Goal: Task Accomplishment & Management: Use online tool/utility

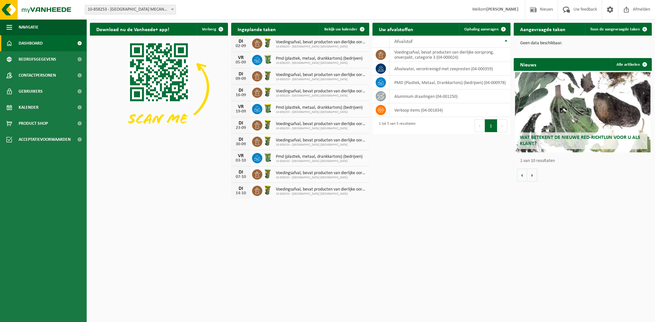
click at [37, 41] on span "Dashboard" at bounding box center [31, 43] width 24 height 16
click at [420, 94] on td "aluminium draailingen (04-001250)" at bounding box center [449, 97] width 121 height 14
click at [380, 94] on icon at bounding box center [381, 96] width 6 height 6
drag, startPoint x: 418, startPoint y: 95, endPoint x: 400, endPoint y: 95, distance: 17.3
click at [400, 95] on td "aluminium draailingen (04-001250)" at bounding box center [449, 97] width 121 height 14
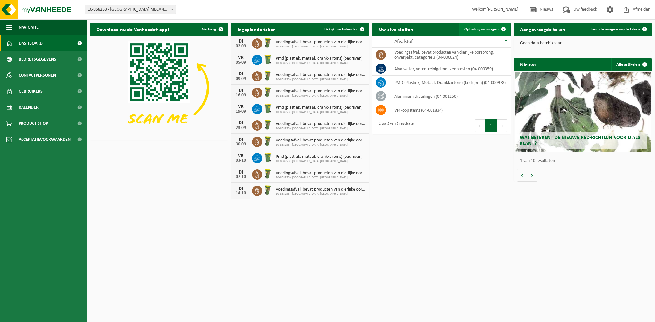
click at [490, 30] on span "Ophaling aanvragen" at bounding box center [481, 29] width 34 height 4
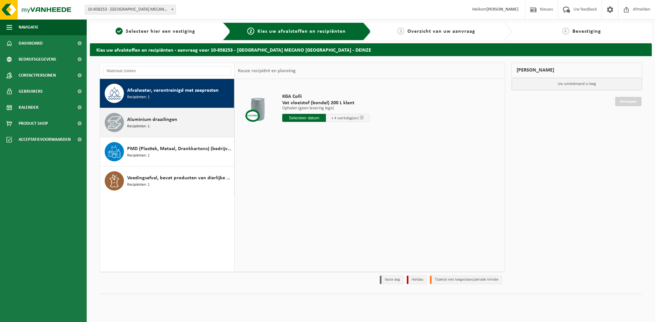
click at [160, 119] on span "Aluminium draailingen" at bounding box center [152, 120] width 50 height 8
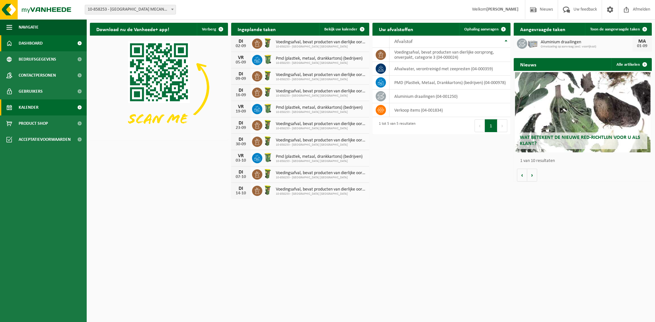
click at [27, 109] on span "Kalender" at bounding box center [29, 108] width 20 height 16
